Goal: Complete application form: Complete application form

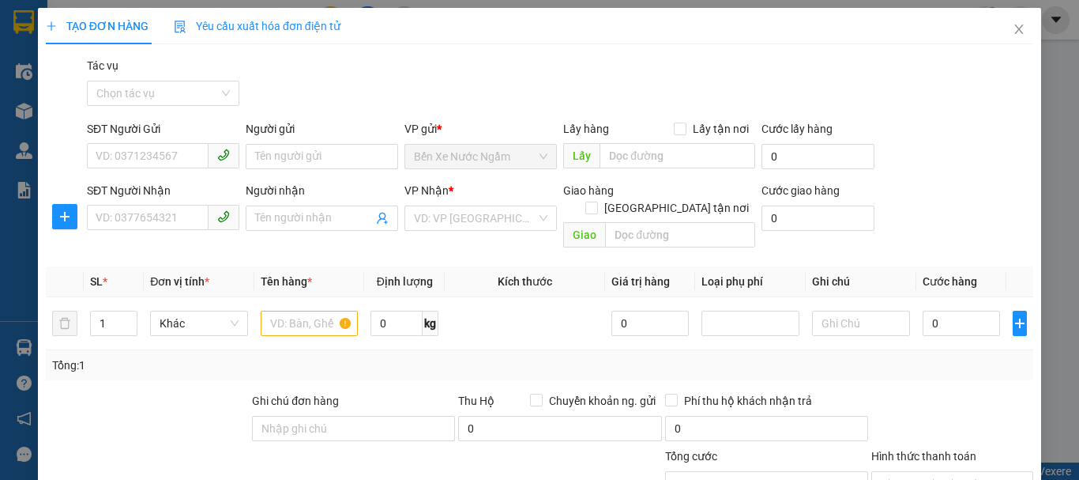
scroll to position [154, 0]
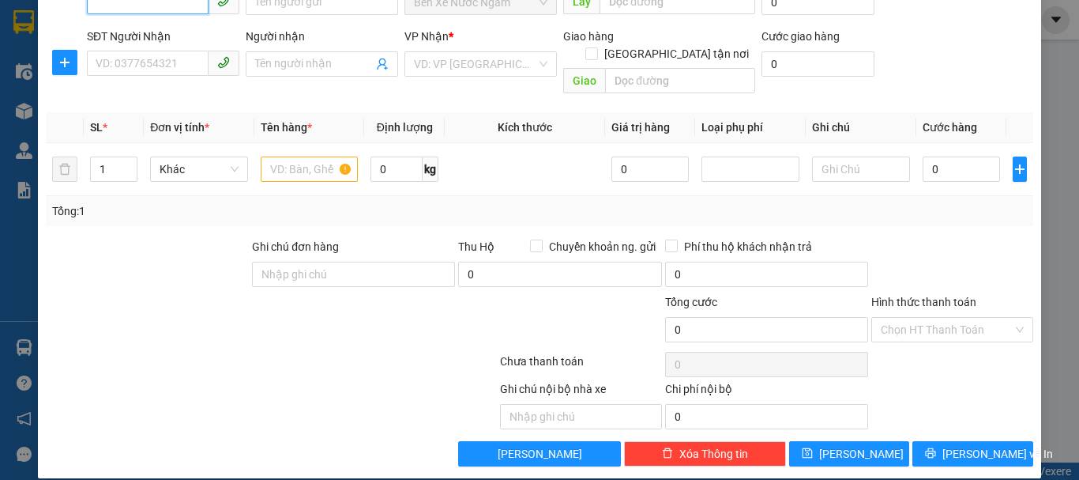
click at [181, 9] on input "SĐT Người Gửi" at bounding box center [148, 1] width 122 height 25
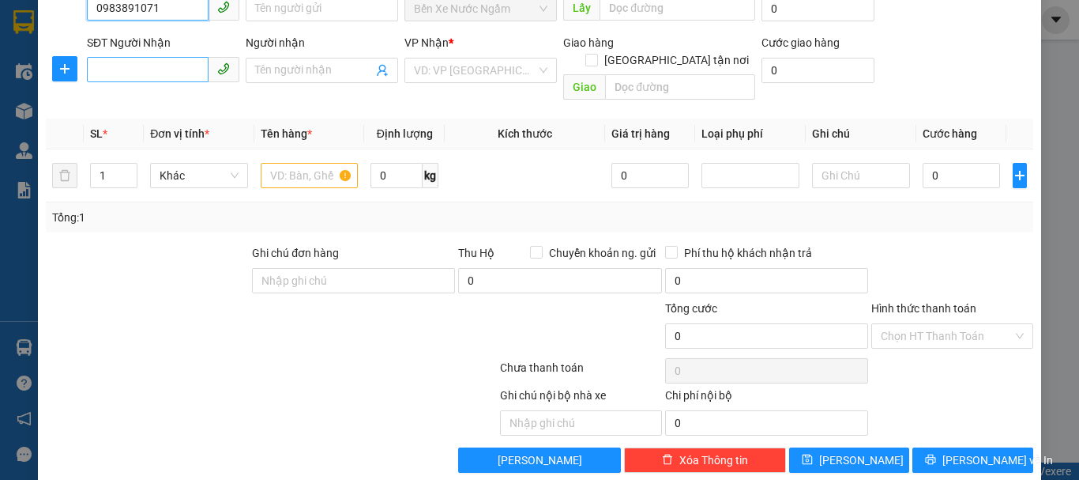
type input "0983891071"
click at [141, 73] on input "SĐT Người Nhận" at bounding box center [148, 69] width 122 height 25
type input "0867068988"
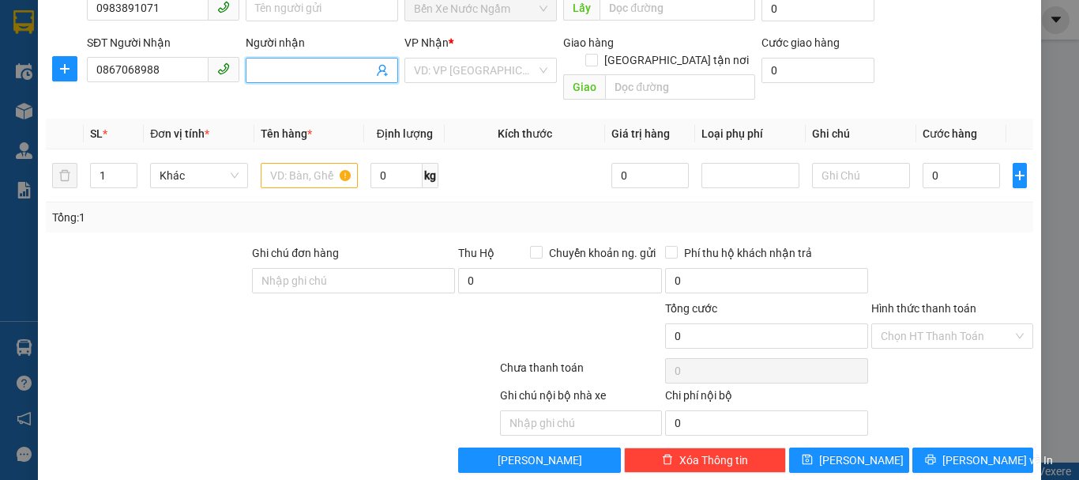
click at [290, 64] on input "Người nhận" at bounding box center [314, 70] width 118 height 17
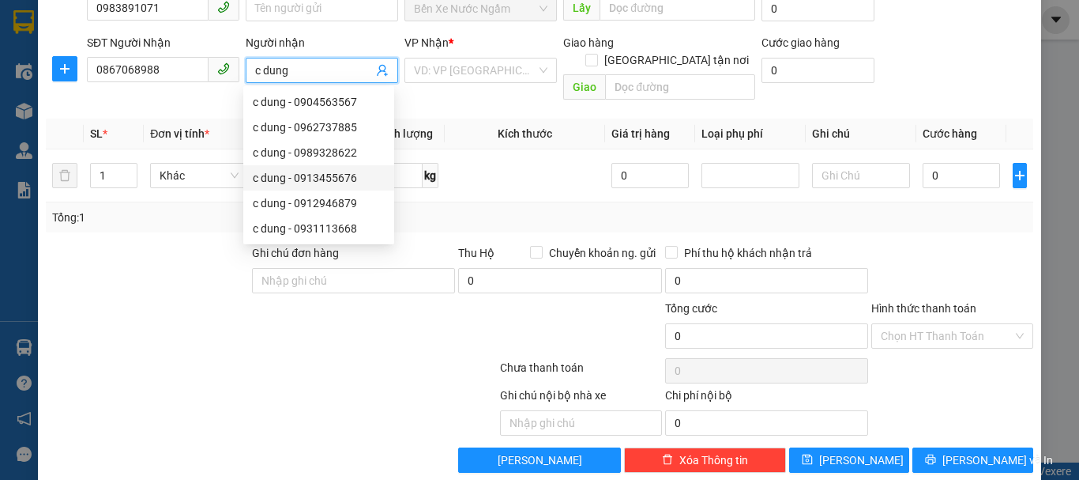
type input "c dung"
click at [177, 212] on div "Tổng: 1" at bounding box center [540, 217] width 988 height 30
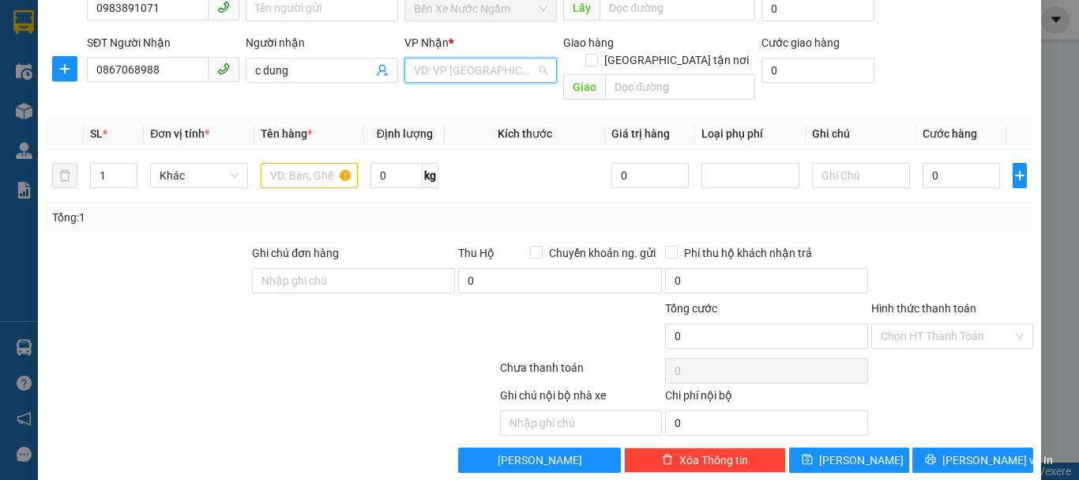
click at [496, 73] on input "search" at bounding box center [475, 70] width 122 height 24
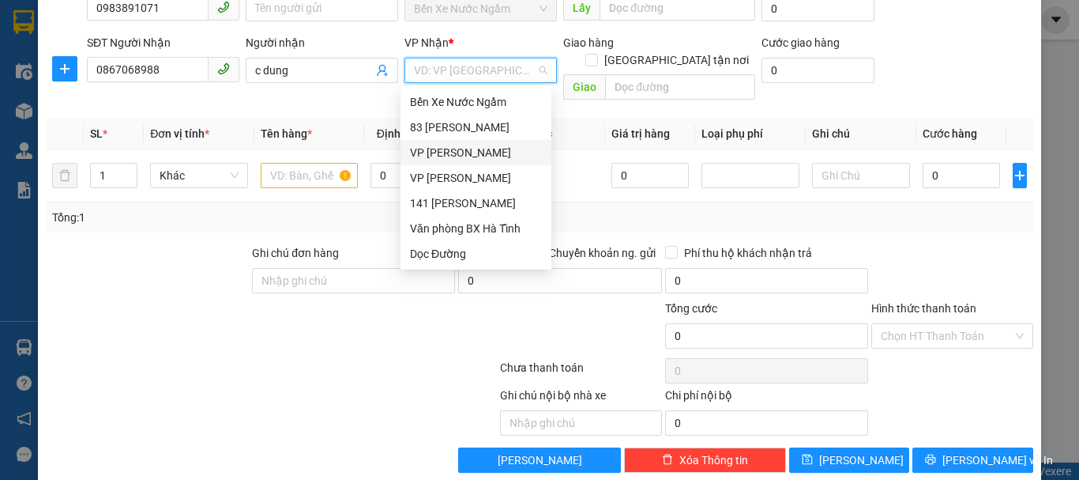
drag, startPoint x: 443, startPoint y: 153, endPoint x: 482, endPoint y: 122, distance: 50.0
click at [442, 153] on div "VP [PERSON_NAME]" at bounding box center [476, 152] width 132 height 17
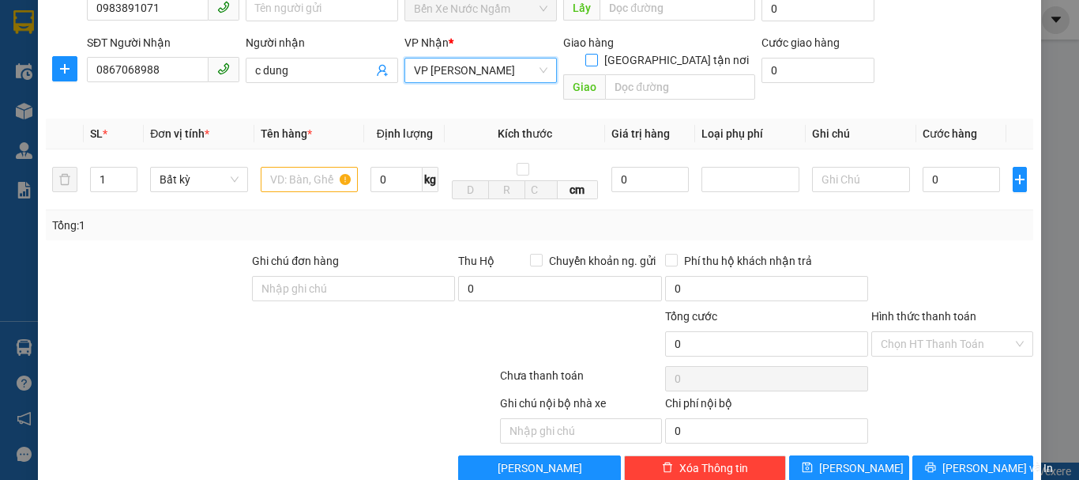
click at [597, 54] on input "[GEOGRAPHIC_DATA] tận nơi" at bounding box center [591, 59] width 11 height 11
checkbox input "true"
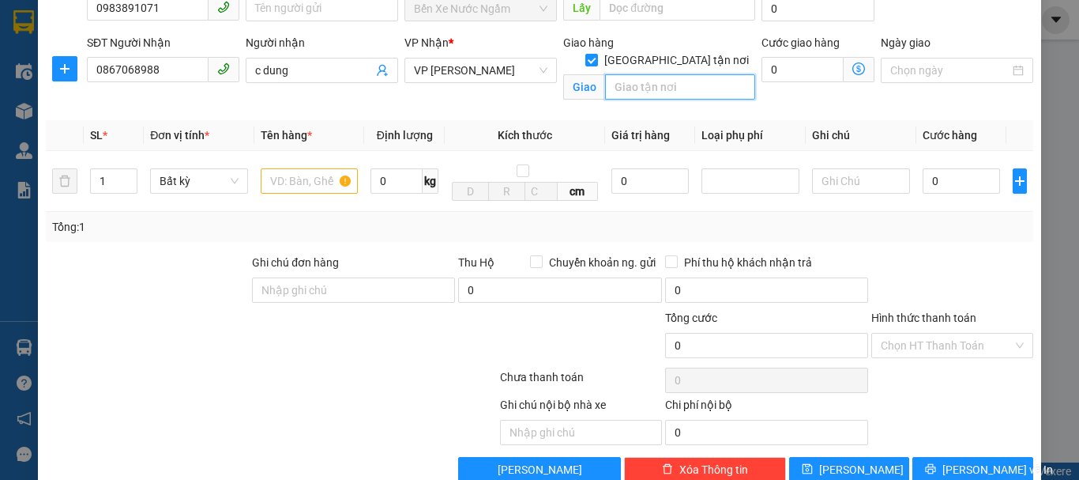
click at [653, 74] on input "text" at bounding box center [680, 86] width 150 height 25
type input "37 ng chí thanh"
click at [314, 181] on input "text" at bounding box center [310, 180] width 98 height 25
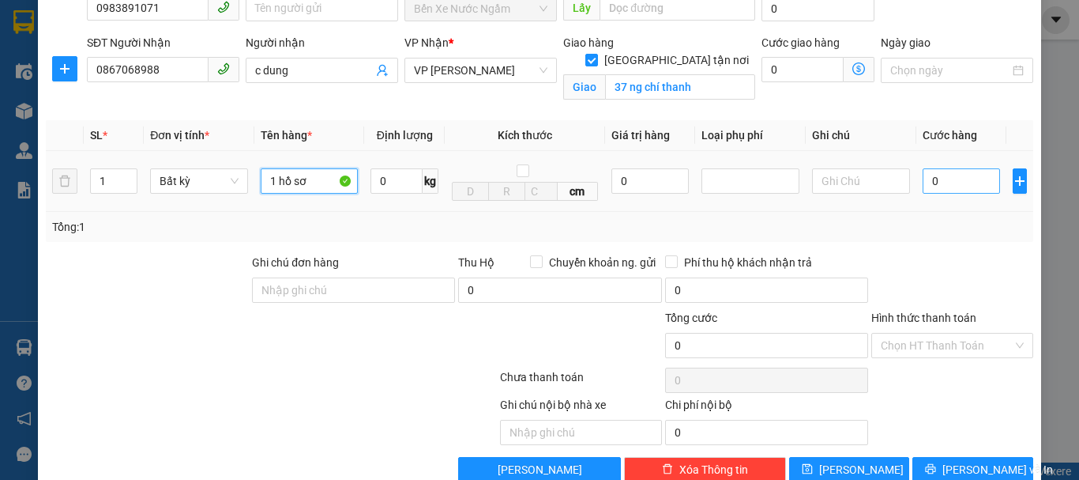
type input "1 hồ sơ"
click at [923, 181] on input "0" at bounding box center [961, 180] width 77 height 25
type input "5"
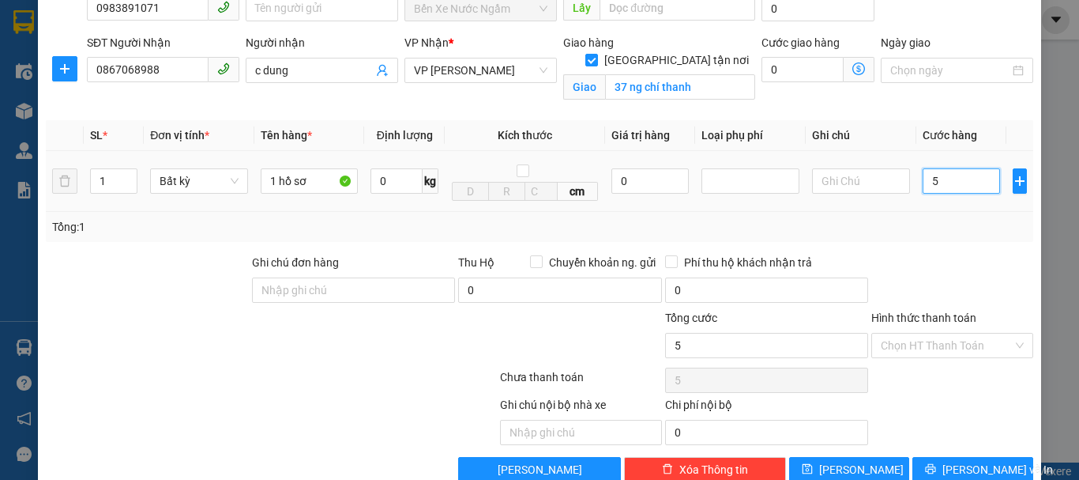
type input "50"
type input "500"
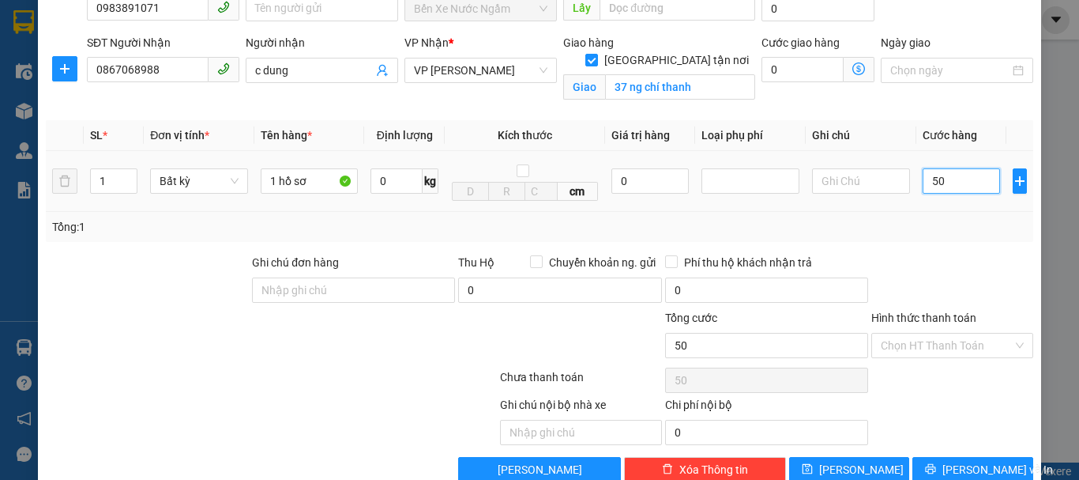
type input "500"
type input "5.000"
type input "50.000"
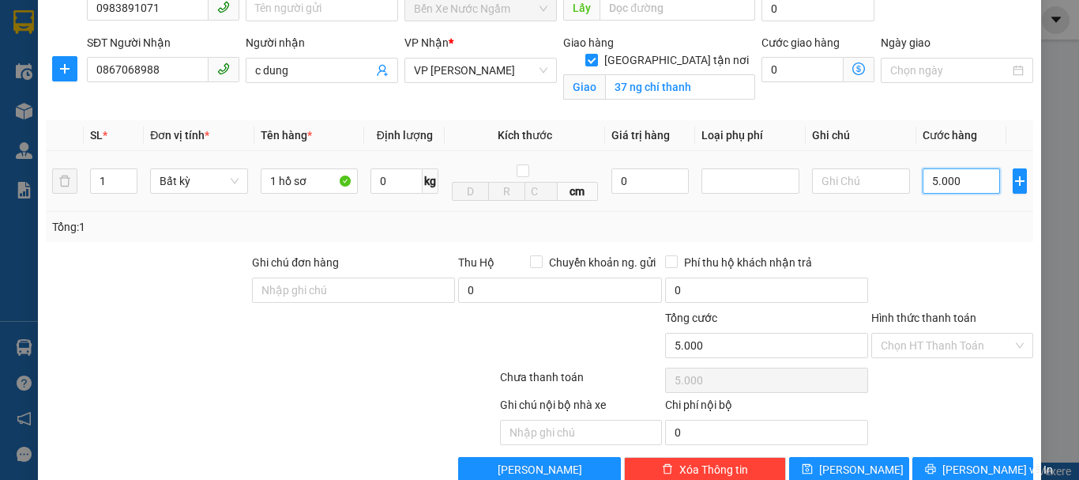
type input "50.000"
click at [943, 339] on input "Hình thức thanh toán" at bounding box center [947, 345] width 132 height 24
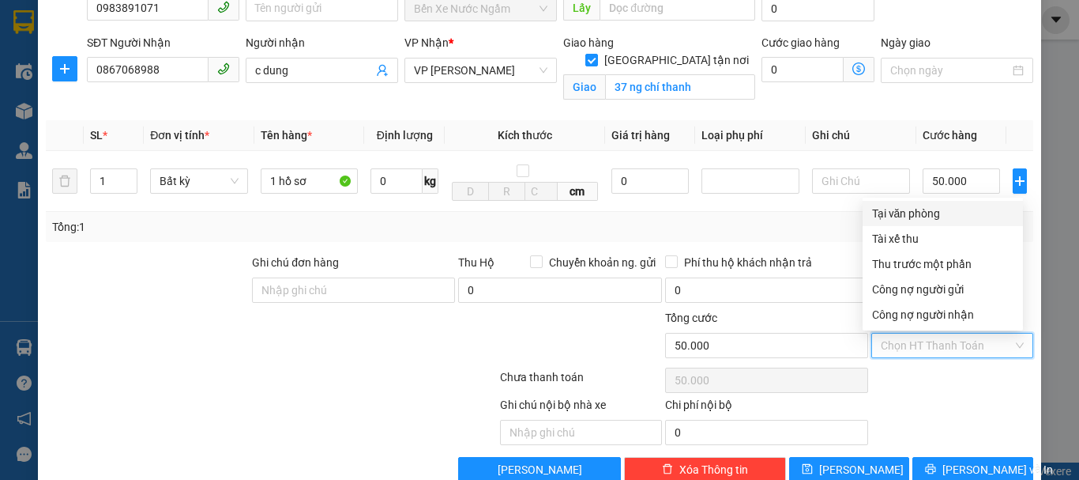
click at [931, 211] on div "Tại văn phòng" at bounding box center [942, 213] width 141 height 17
type input "0"
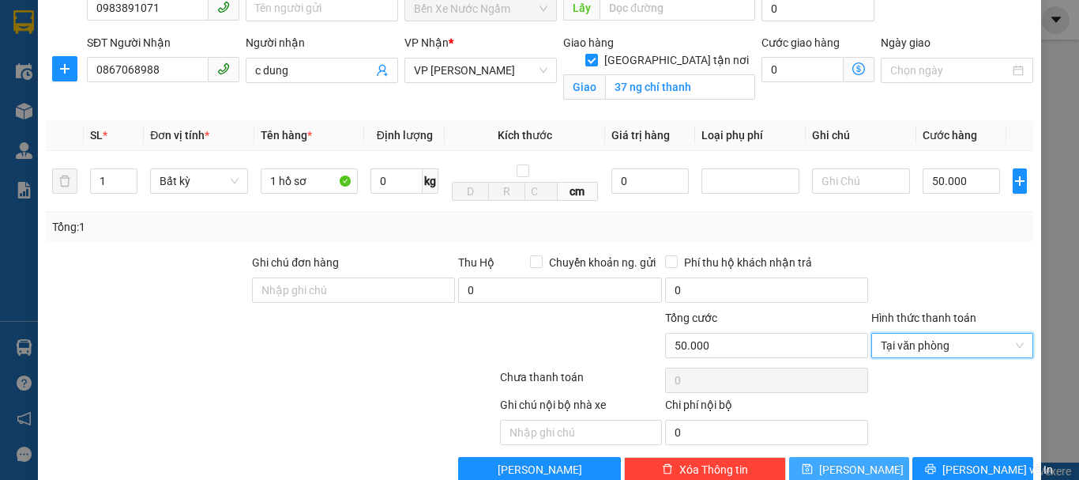
drag, startPoint x: 881, startPoint y: 469, endPoint x: 860, endPoint y: 457, distance: 23.7
click at [881, 469] on button "[PERSON_NAME]" at bounding box center [849, 469] width 121 height 25
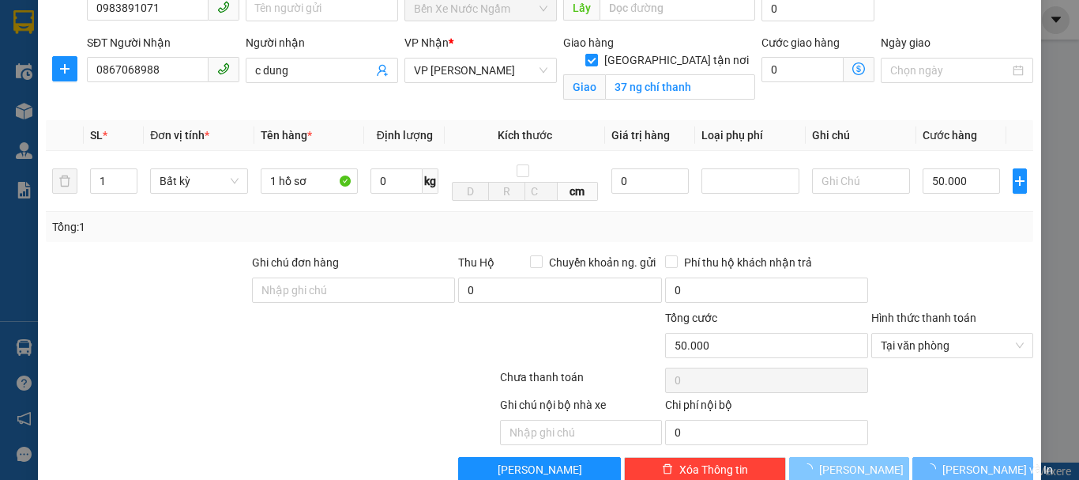
checkbox input "false"
type input "0"
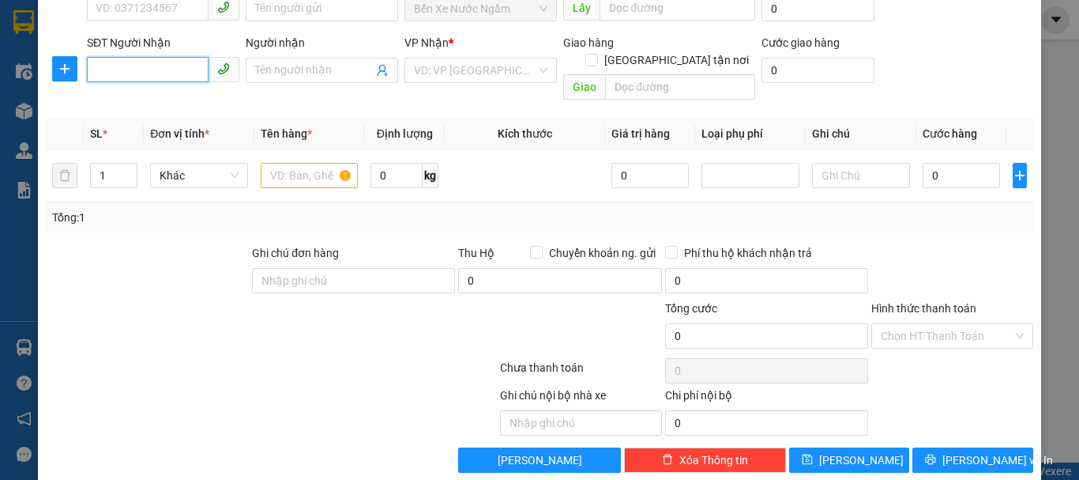
click at [172, 71] on input "SĐT Người Nhận" at bounding box center [148, 69] width 122 height 25
click at [157, 102] on div "0934066001 - bích diệp" at bounding box center [162, 101] width 132 height 17
type input "0934066001"
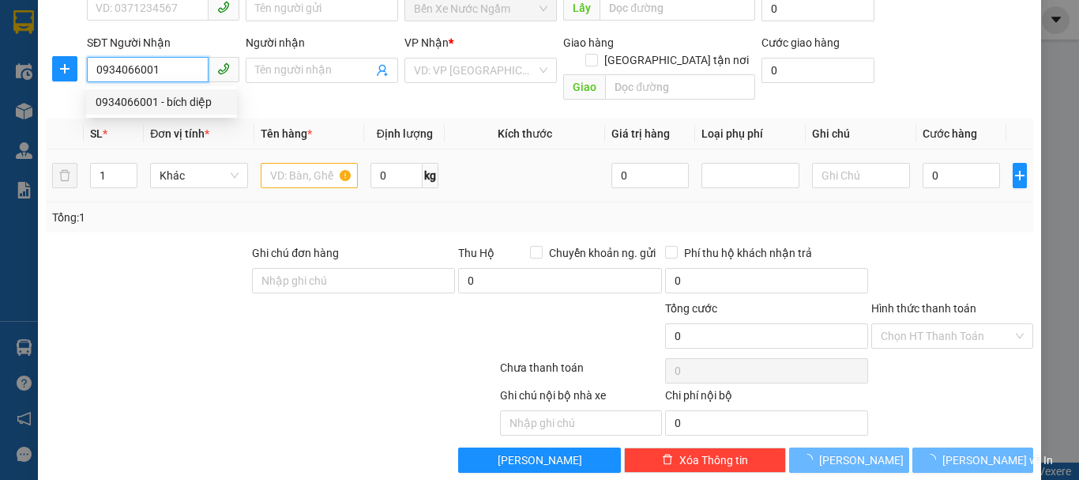
type input "bích diệp"
checkbox input "true"
type input "450 [PERSON_NAME]"
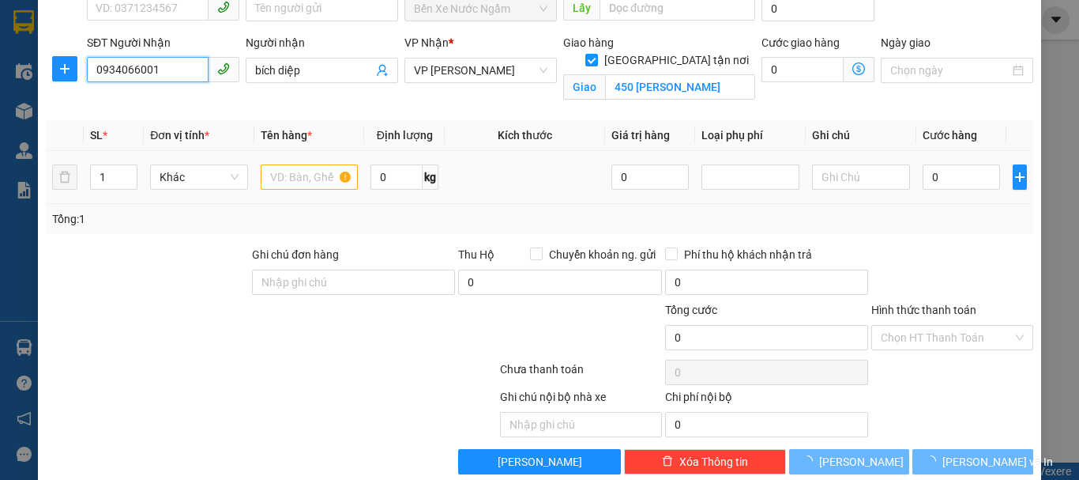
type input "0934066001"
click at [286, 156] on td at bounding box center [309, 177] width 111 height 53
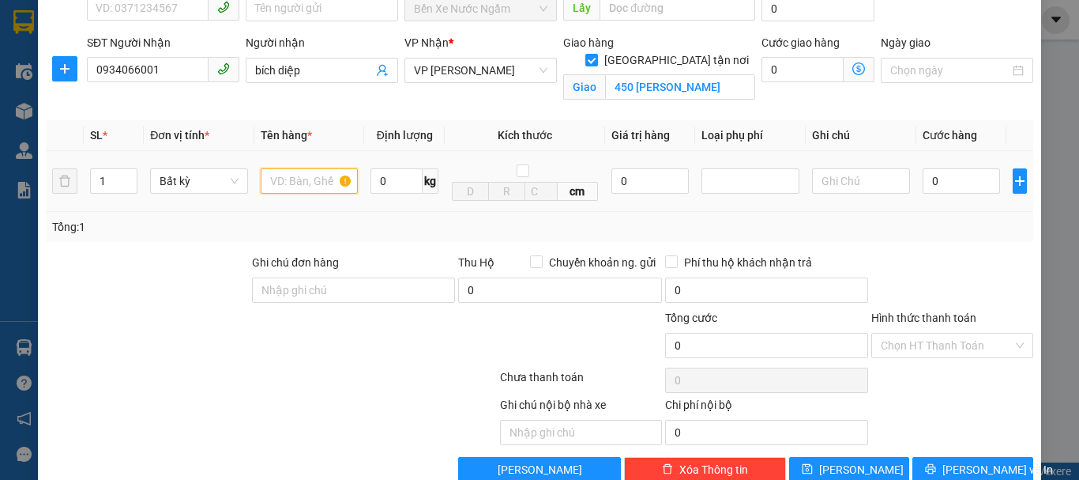
click at [291, 176] on input "text" at bounding box center [310, 180] width 98 height 25
type input "1k"
click at [923, 184] on input "0" at bounding box center [961, 180] width 77 height 25
type input "4"
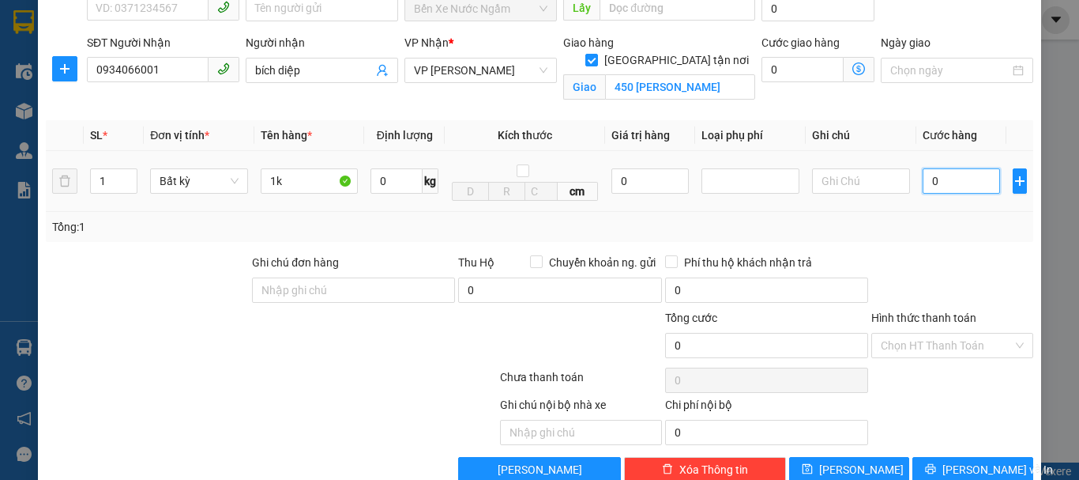
type input "4"
type input "40"
type input "400"
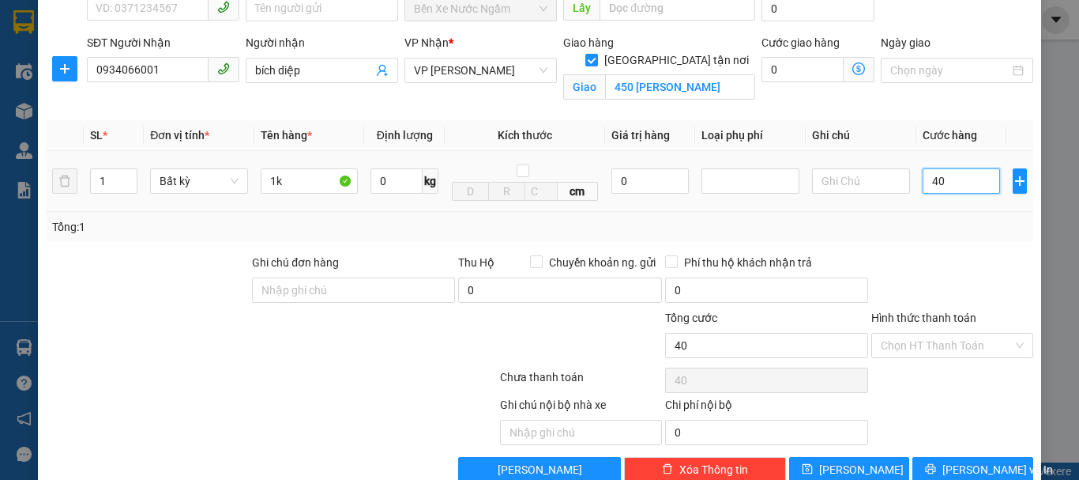
type input "400"
type input "4.000"
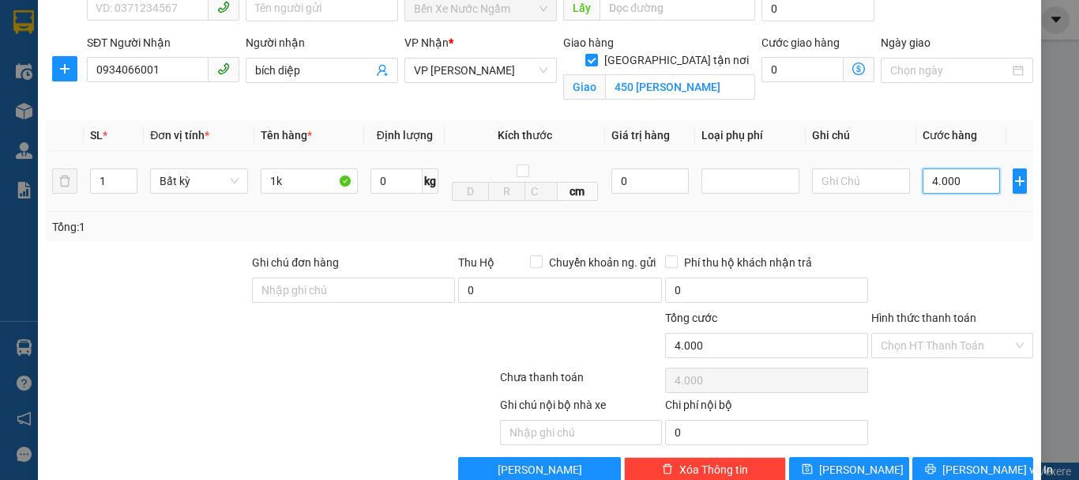
type input "40.000"
click at [866, 465] on button "[PERSON_NAME]" at bounding box center [849, 469] width 121 height 25
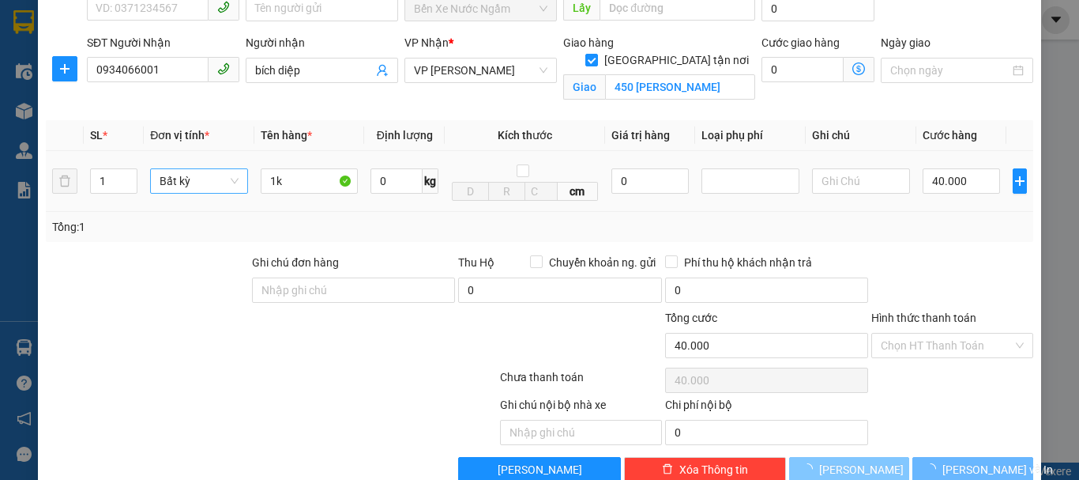
checkbox input "false"
type input "0"
